Goal: Navigation & Orientation: Find specific page/section

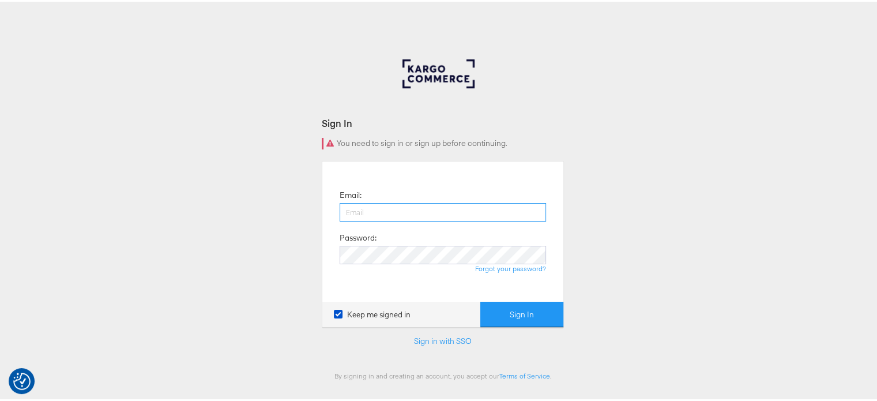
drag, startPoint x: 408, startPoint y: 210, endPoint x: 435, endPoint y: 301, distance: 94.5
click at [435, 301] on div "Email: Password: Forgot your password? Keep me signed in Sign In" at bounding box center [443, 242] width 242 height 166
type input "sudheer.bheemunipalli@kargo.com"
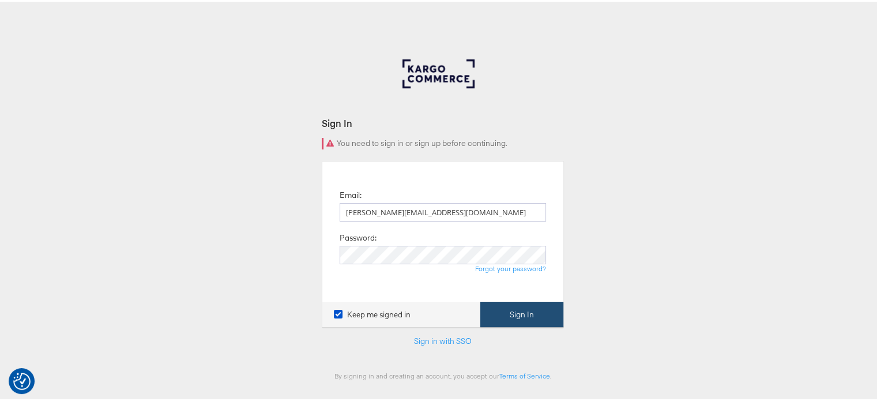
click at [510, 313] on button "Sign In" at bounding box center [521, 313] width 83 height 26
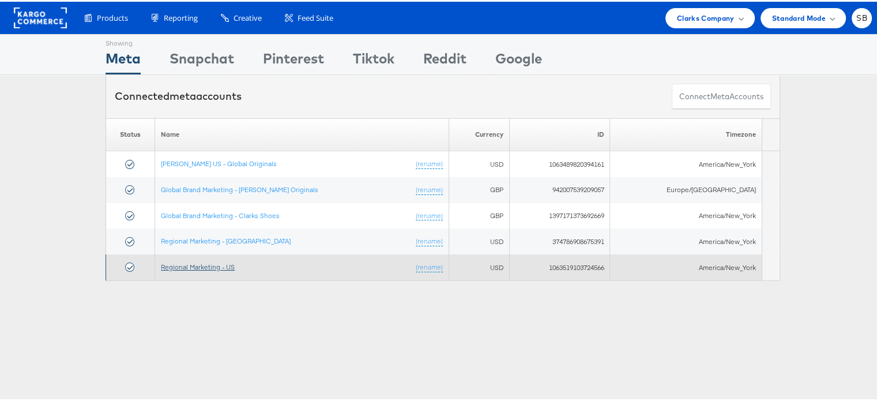
click at [190, 262] on link "Regional Marketing - US" at bounding box center [198, 265] width 74 height 9
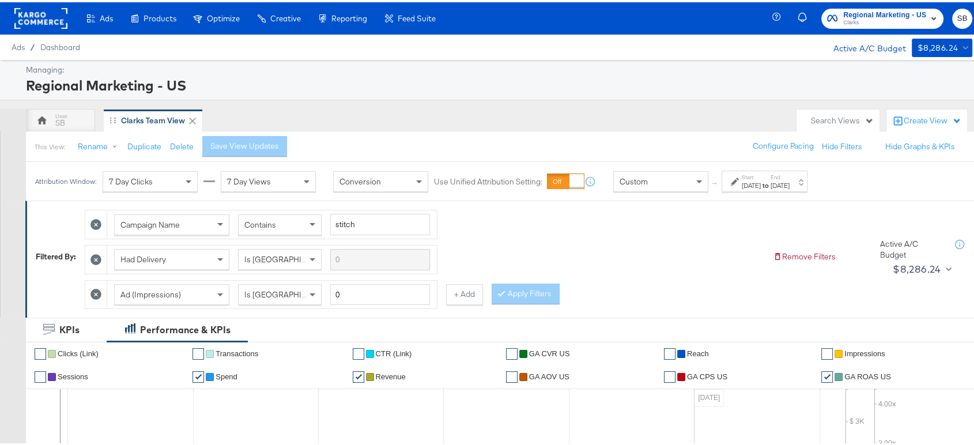
drag, startPoint x: 506, startPoint y: 5, endPoint x: 448, endPoint y: 69, distance: 86.5
click at [448, 69] on div "Managing:" at bounding box center [498, 67] width 944 height 11
drag, startPoint x: 821, startPoint y: 2, endPoint x: 501, endPoint y: 59, distance: 325.1
click at [501, 59] on div "Managing: Regional Marketing - US" at bounding box center [492, 78] width 984 height 40
click at [47, 6] on rect at bounding box center [40, 16] width 53 height 21
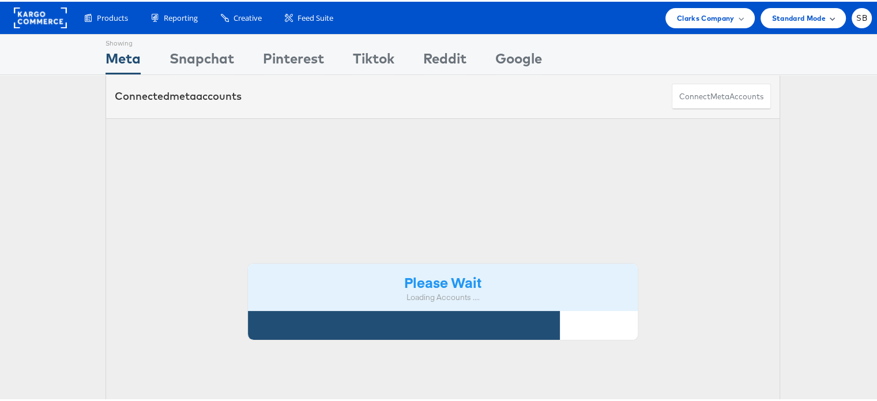
click at [785, 14] on span "Standard Mode" at bounding box center [799, 16] width 54 height 12
